Goal: Check status

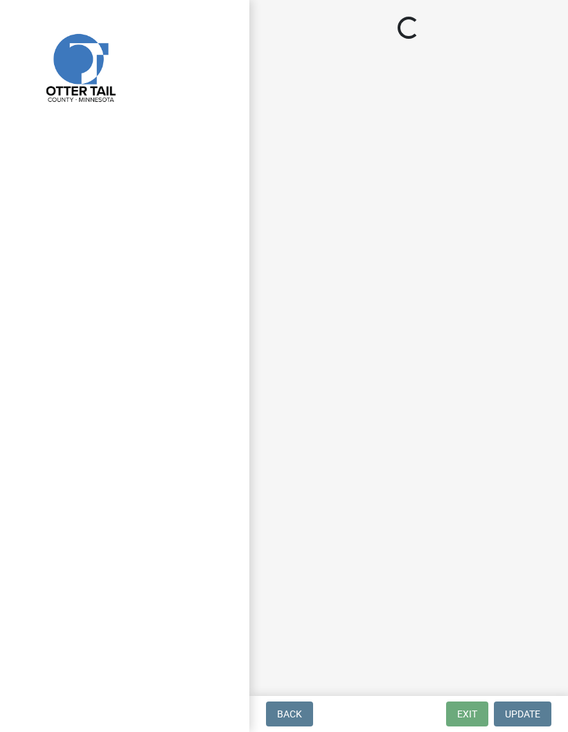
select select "facec742-7e79-4c33-8241-13e023664843"
select select "3a384654-27c5-4d59-8b75-a887e8a1870e"
select select "541addf4-52df-4608-91ce-bf29f574816c"
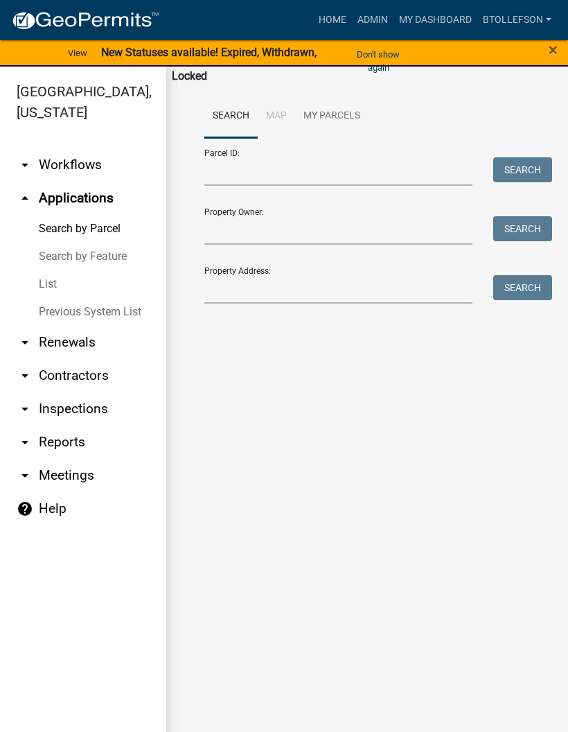
click at [384, 47] on button "Don't show again" at bounding box center [379, 61] width 74 height 36
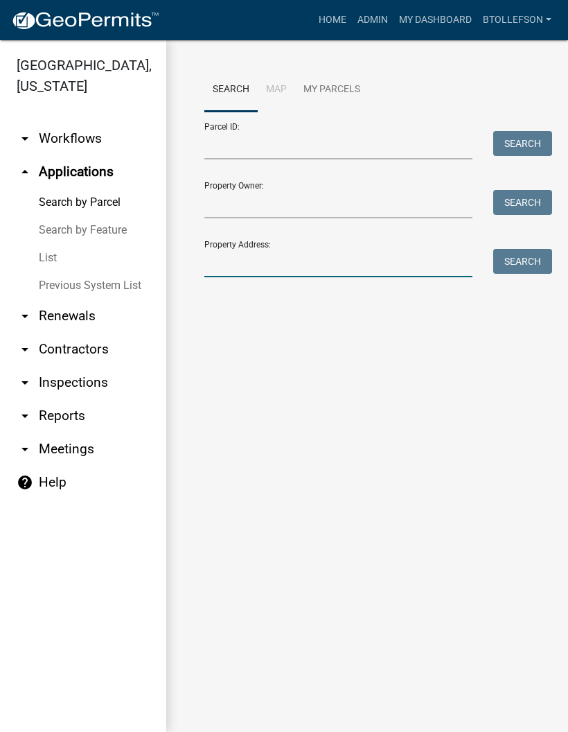
click at [252, 263] on input "Property Address:" at bounding box center [338, 263] width 268 height 28
type input "45138"
click at [525, 265] on button "Search" at bounding box center [522, 261] width 59 height 25
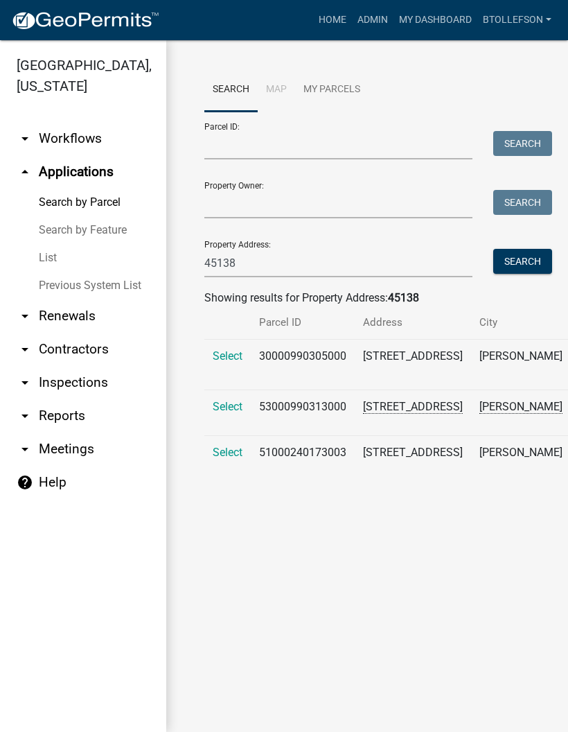
click at [227, 357] on span "Select" at bounding box center [228, 355] width 30 height 13
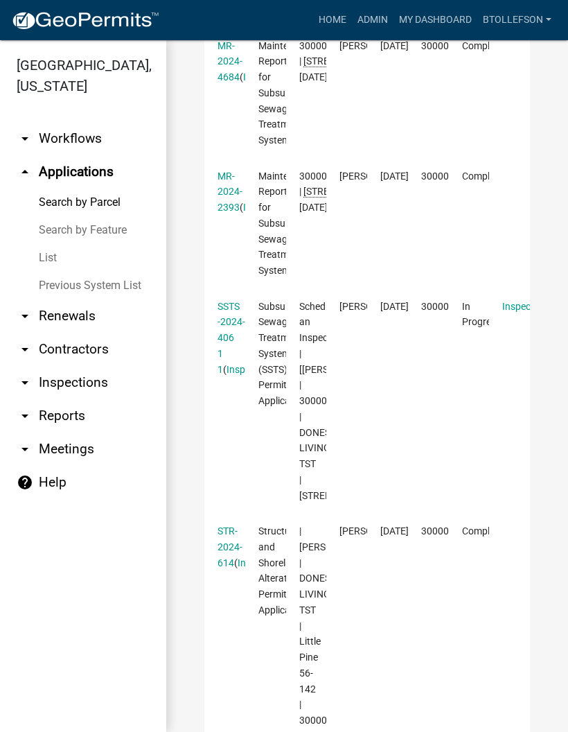
scroll to position [576, 0]
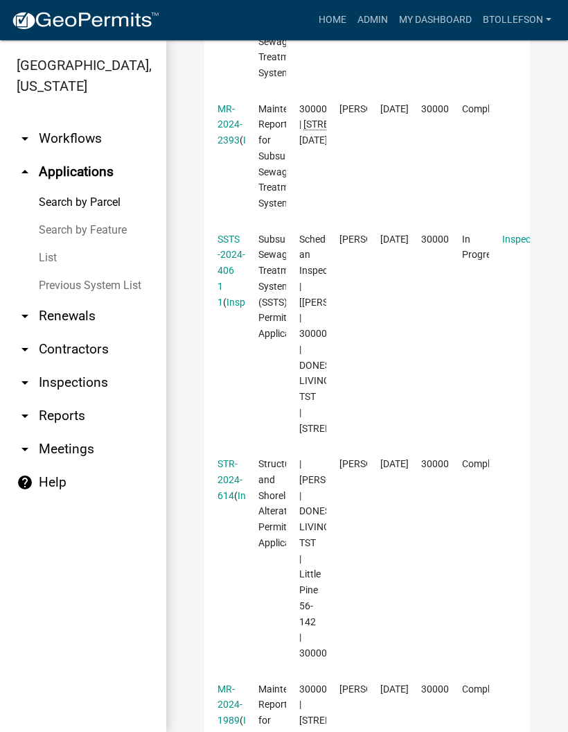
click at [229, 283] on link "SSTS -2024-406 1 1" at bounding box center [232, 271] width 28 height 74
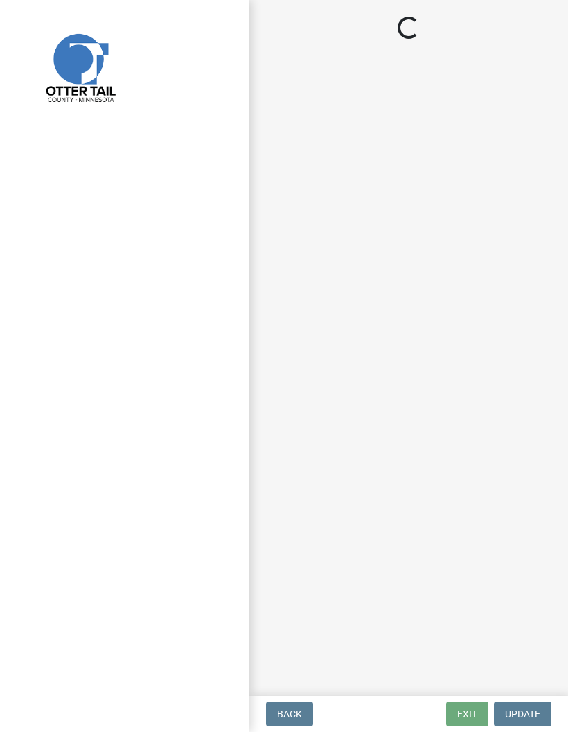
select select "710d5f49-2663-4e73-9718-d0c4e189f5ed"
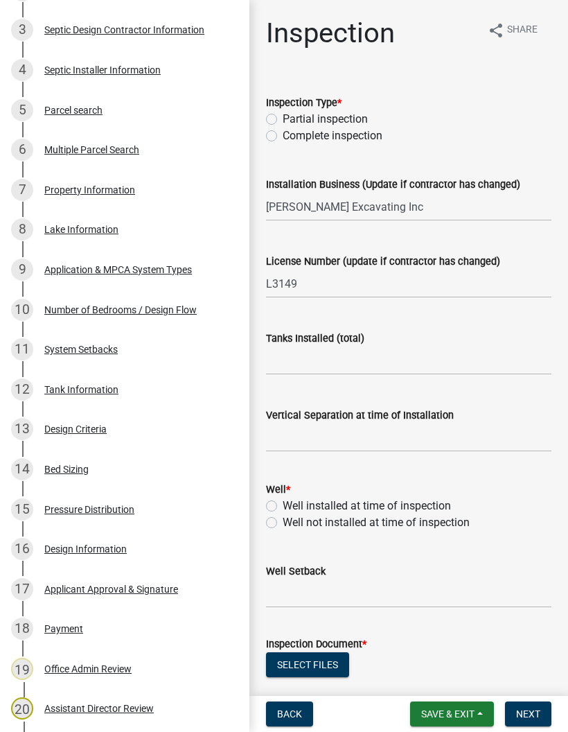
scroll to position [356, 0]
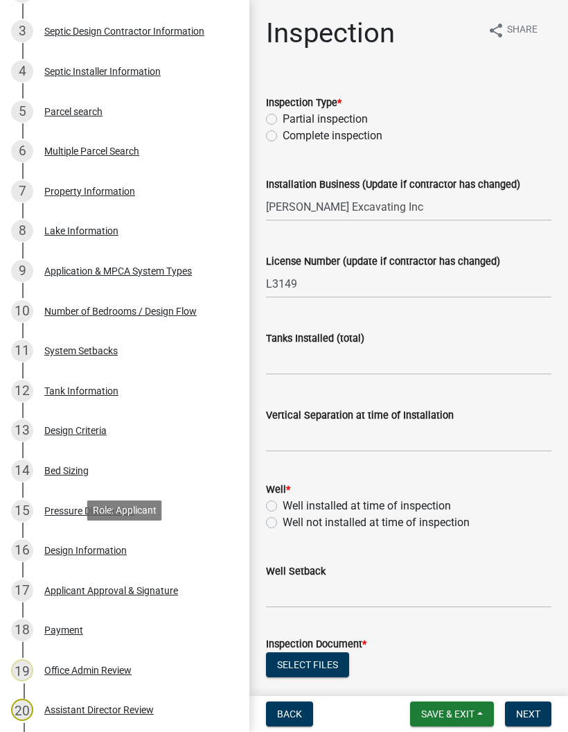
click at [100, 541] on div "16 Design Information" at bounding box center [119, 550] width 216 height 22
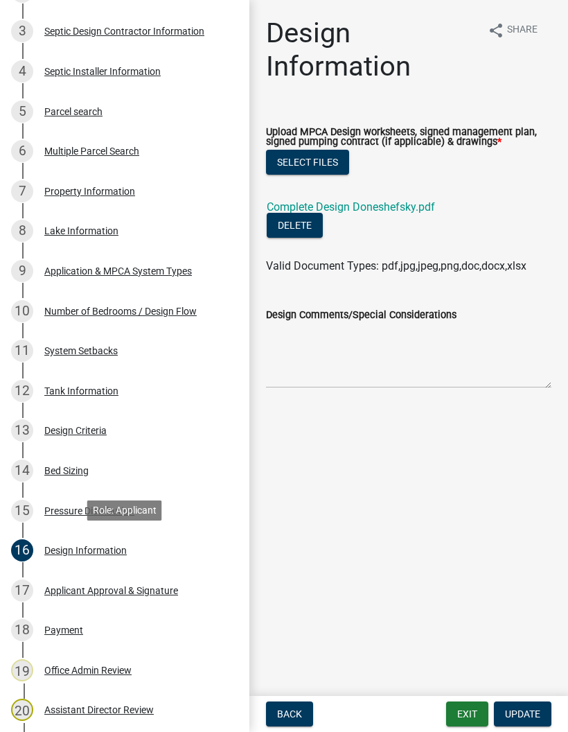
click at [399, 204] on link "Complete Design Doneshefsky.pdf" at bounding box center [351, 206] width 168 height 13
